Goal: Entertainment & Leisure: Consume media (video, audio)

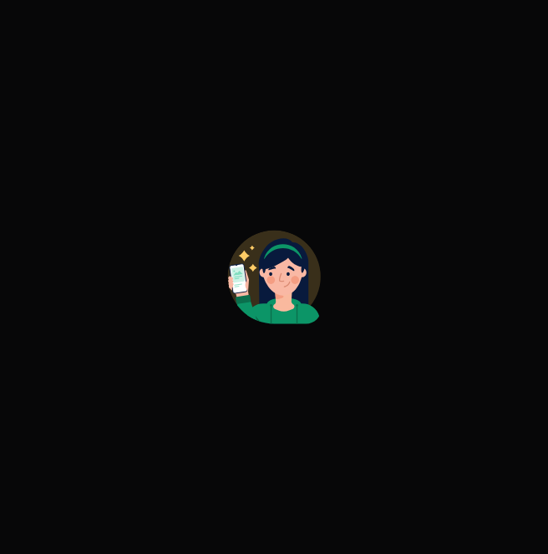
click at [201, 263] on div at bounding box center [274, 277] width 548 height 554
click at [265, 290] on icon at bounding box center [282, 293] width 49 height 62
